Goal: Task Accomplishment & Management: Use online tool/utility

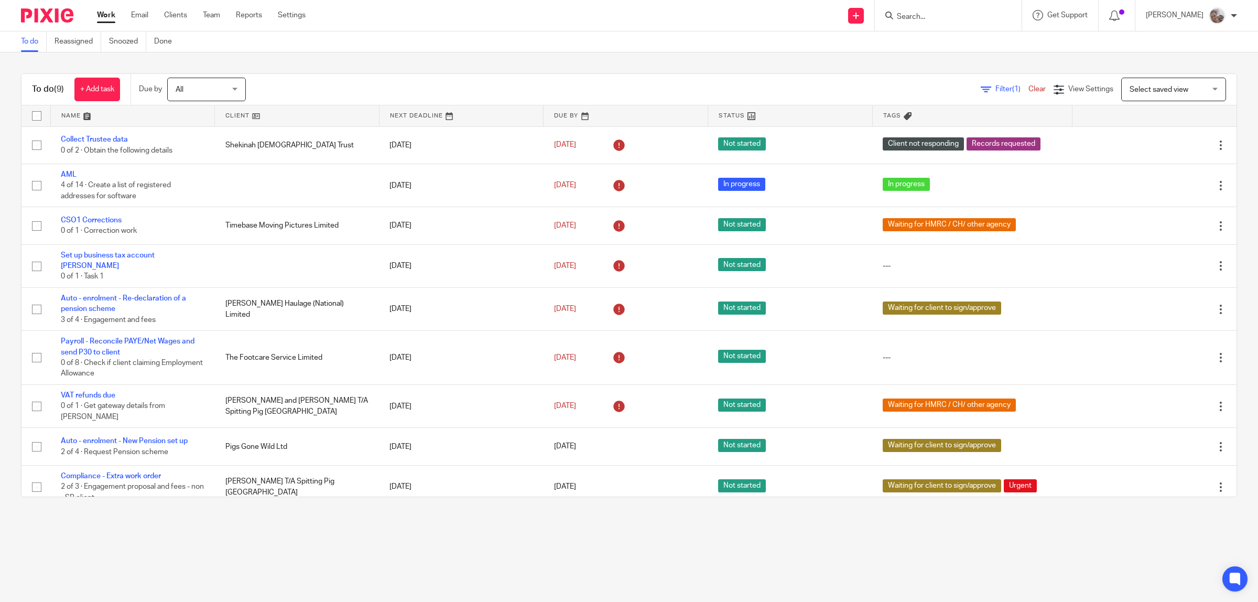
click at [939, 16] on input "Search" at bounding box center [943, 17] width 94 height 9
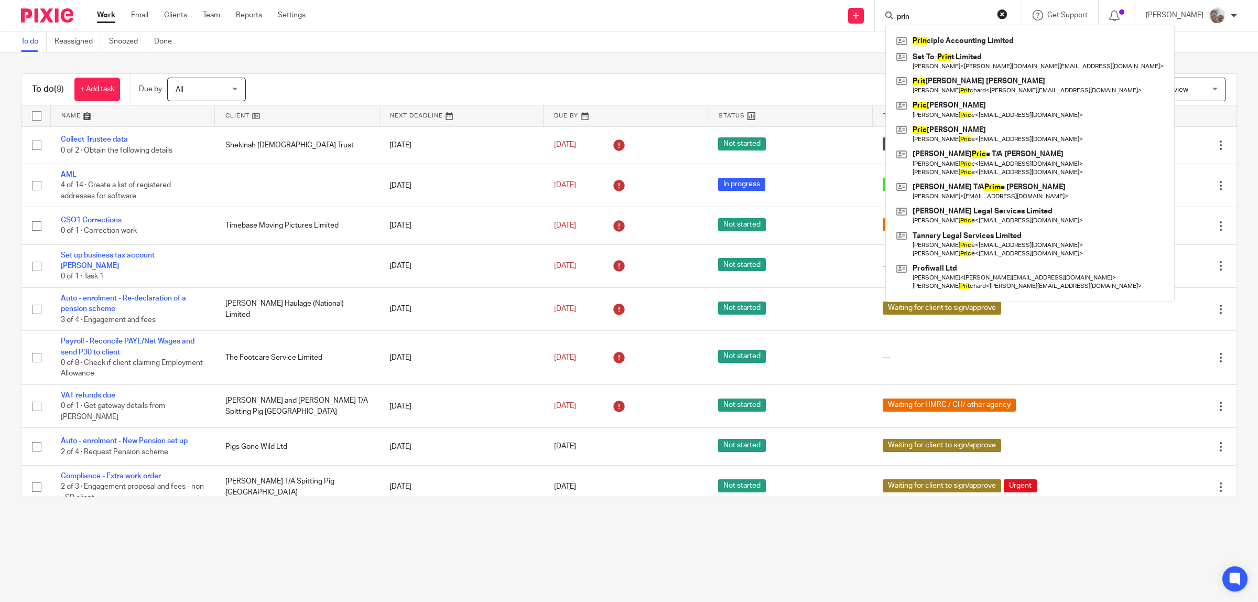
type input "prin"
click button "submit" at bounding box center [0, 0] width 0 height 0
click at [963, 45] on link at bounding box center [1030, 41] width 273 height 16
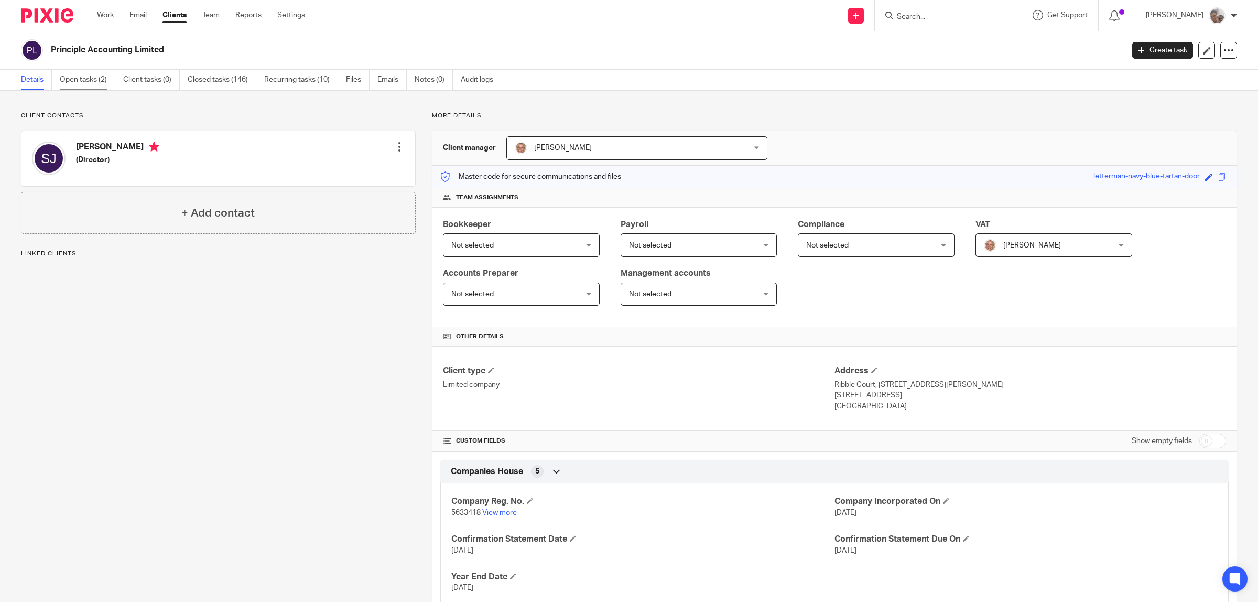
click at [82, 82] on link "Open tasks (2)" at bounding box center [88, 80] width 56 height 20
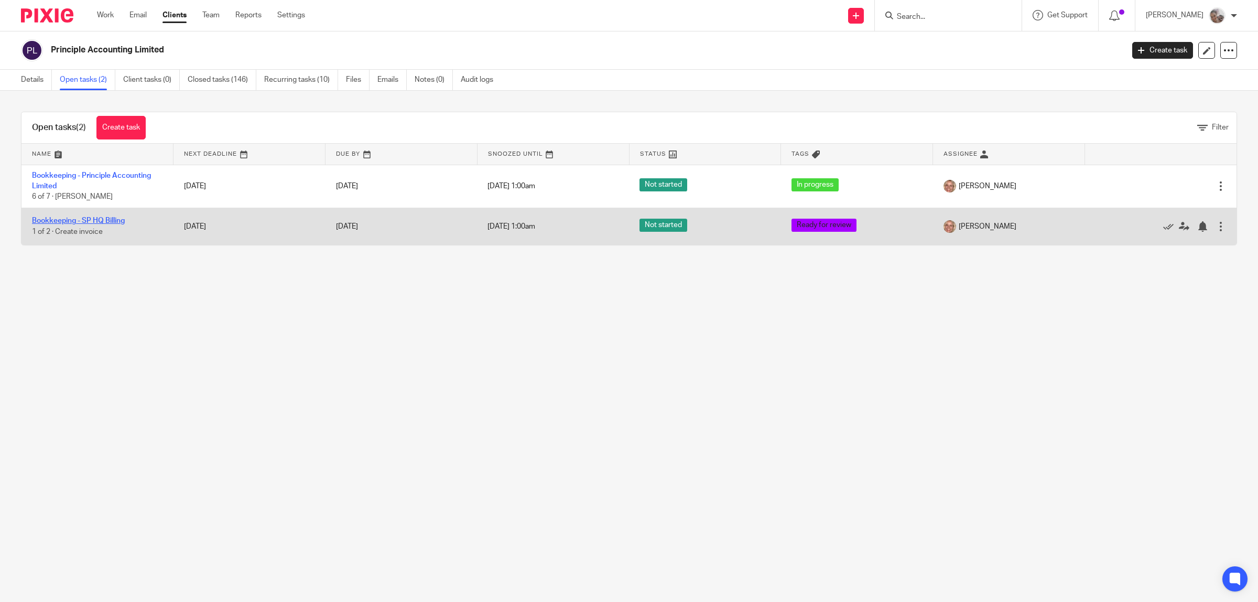
click at [77, 220] on link "Bookkeeping - SP HQ Billing" at bounding box center [78, 220] width 93 height 7
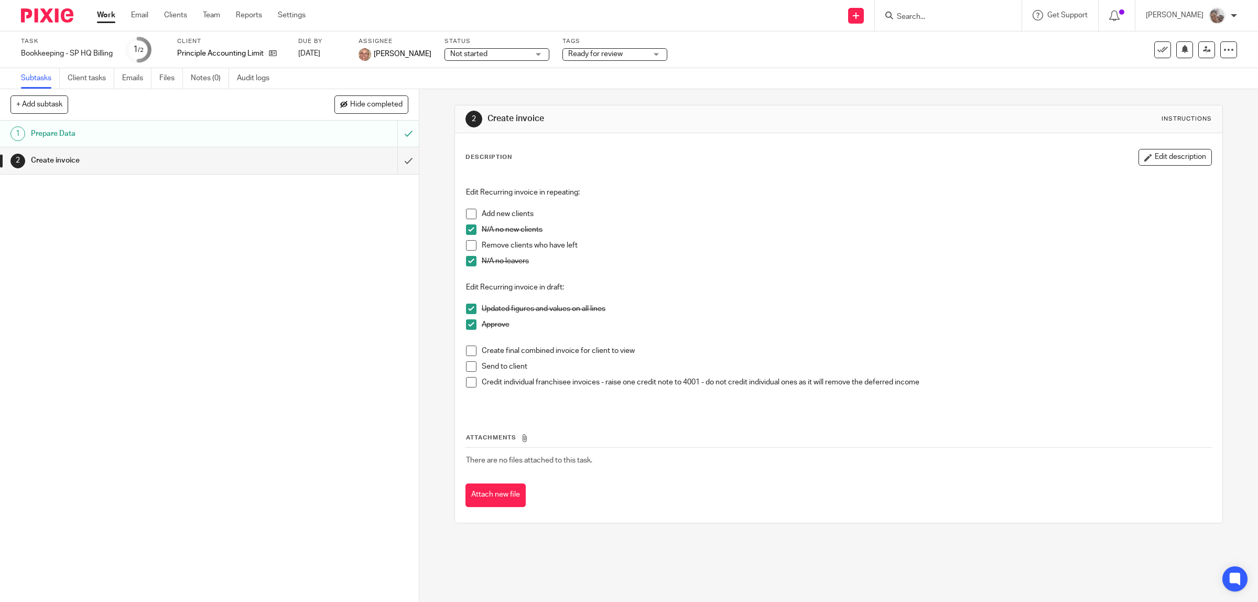
click at [466, 348] on span at bounding box center [471, 350] width 10 height 10
click at [466, 364] on span at bounding box center [471, 366] width 10 height 10
click at [466, 381] on span at bounding box center [471, 382] width 10 height 10
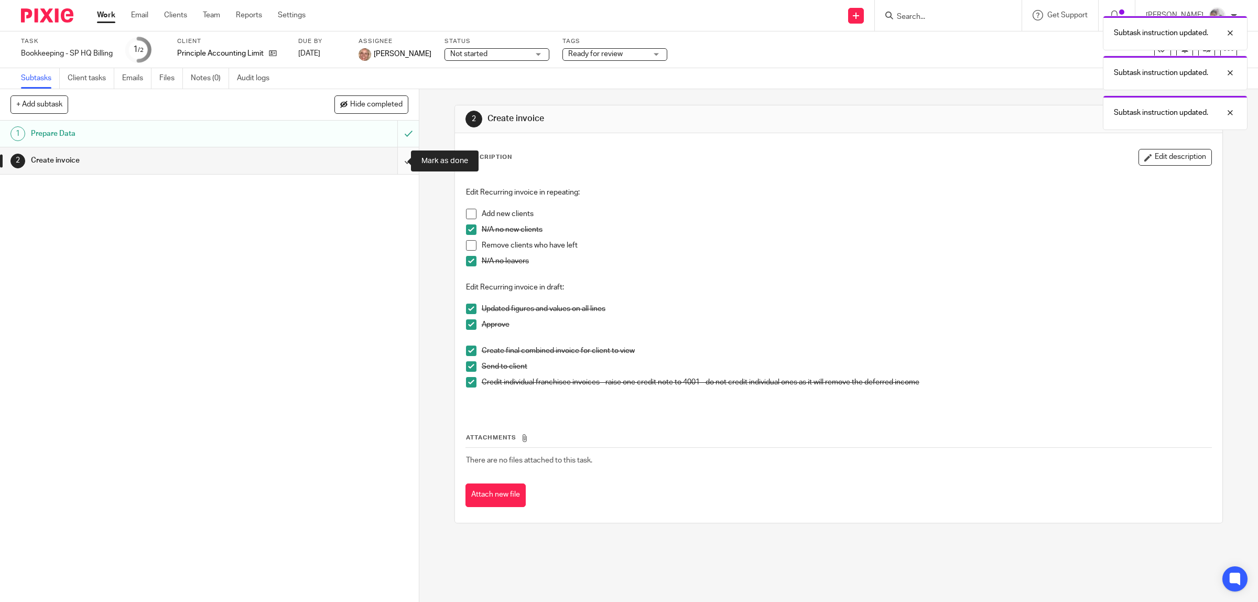
click at [392, 158] on input "submit" at bounding box center [209, 160] width 419 height 26
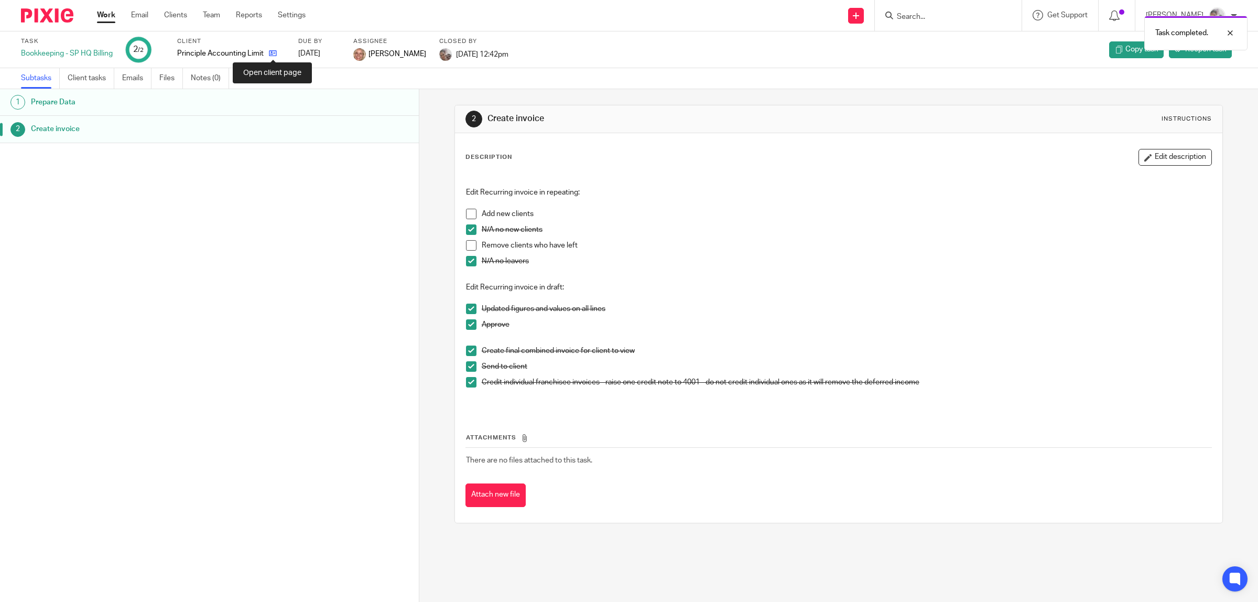
click at [271, 53] on icon at bounding box center [273, 53] width 8 height 8
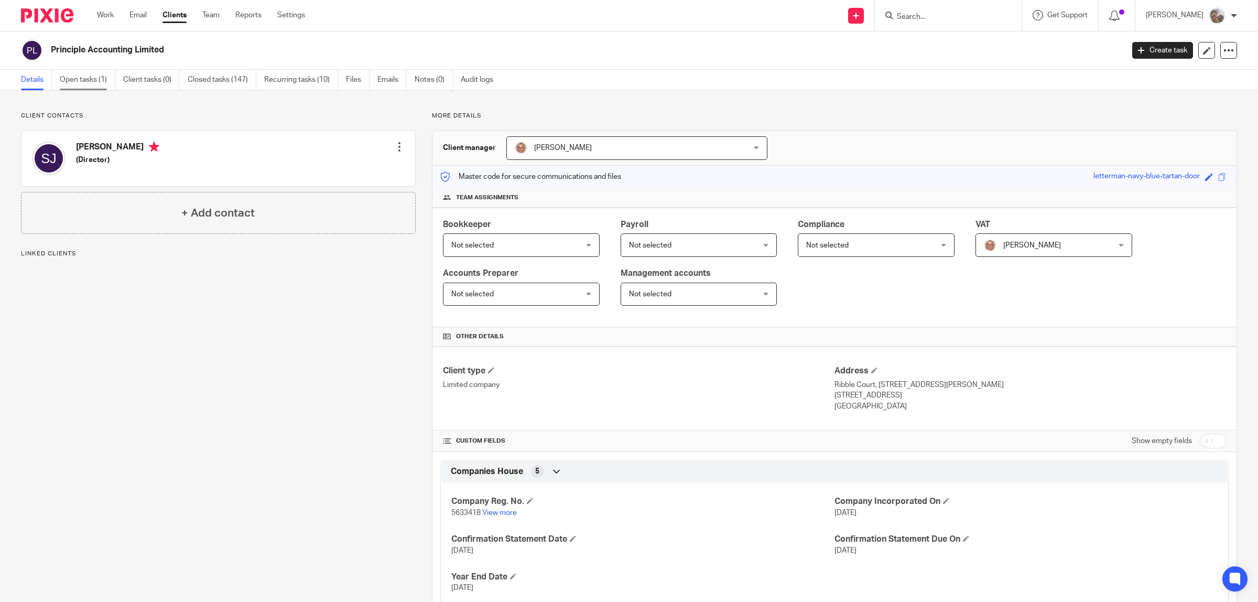
click at [80, 82] on link "Open tasks (1)" at bounding box center [88, 80] width 56 height 20
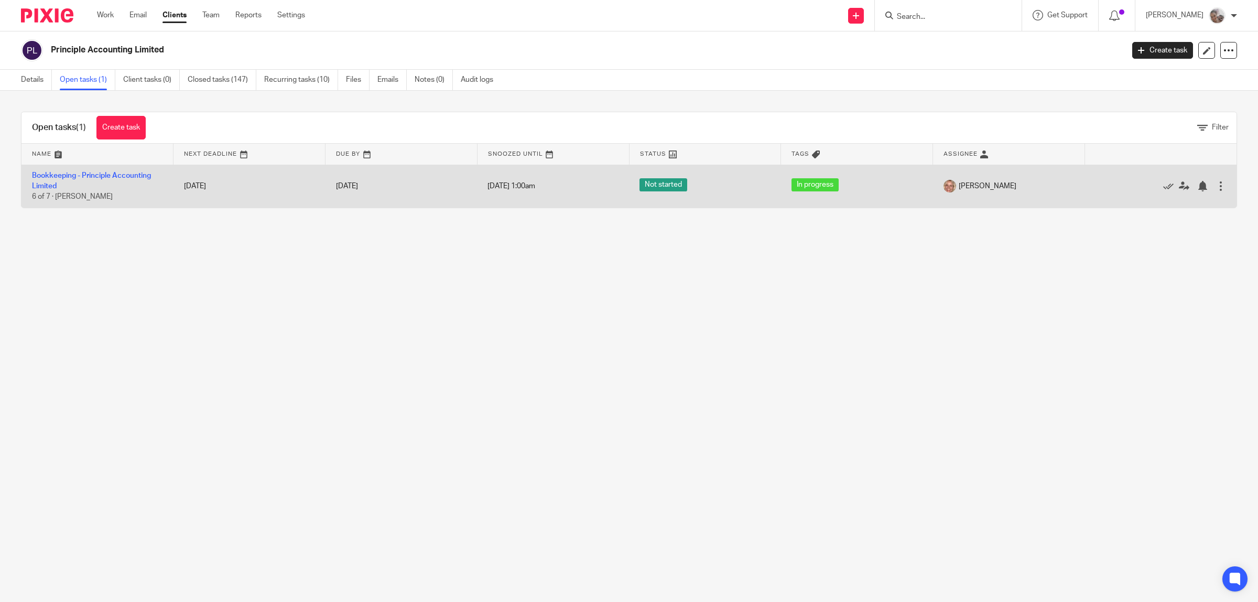
click at [111, 170] on td "Bookkeeping - Principle Accounting Limited 6 of 7 · [PERSON_NAME]" at bounding box center [97, 186] width 152 height 43
click at [111, 173] on link "Bookkeeping - Principle Accounting Limited" at bounding box center [91, 181] width 119 height 18
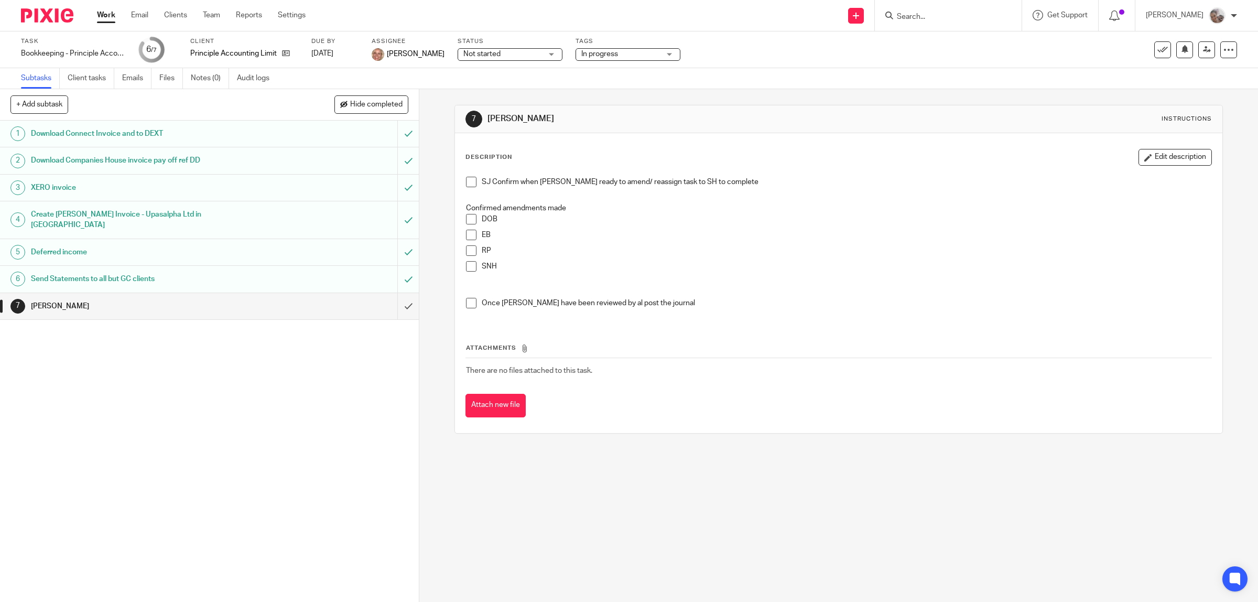
click at [277, 394] on div "1 Download Connect Invoice and to DEXT 2 Download Companies House invoice pay o…" at bounding box center [209, 361] width 419 height 481
